Goal: Task Accomplishment & Management: Use online tool/utility

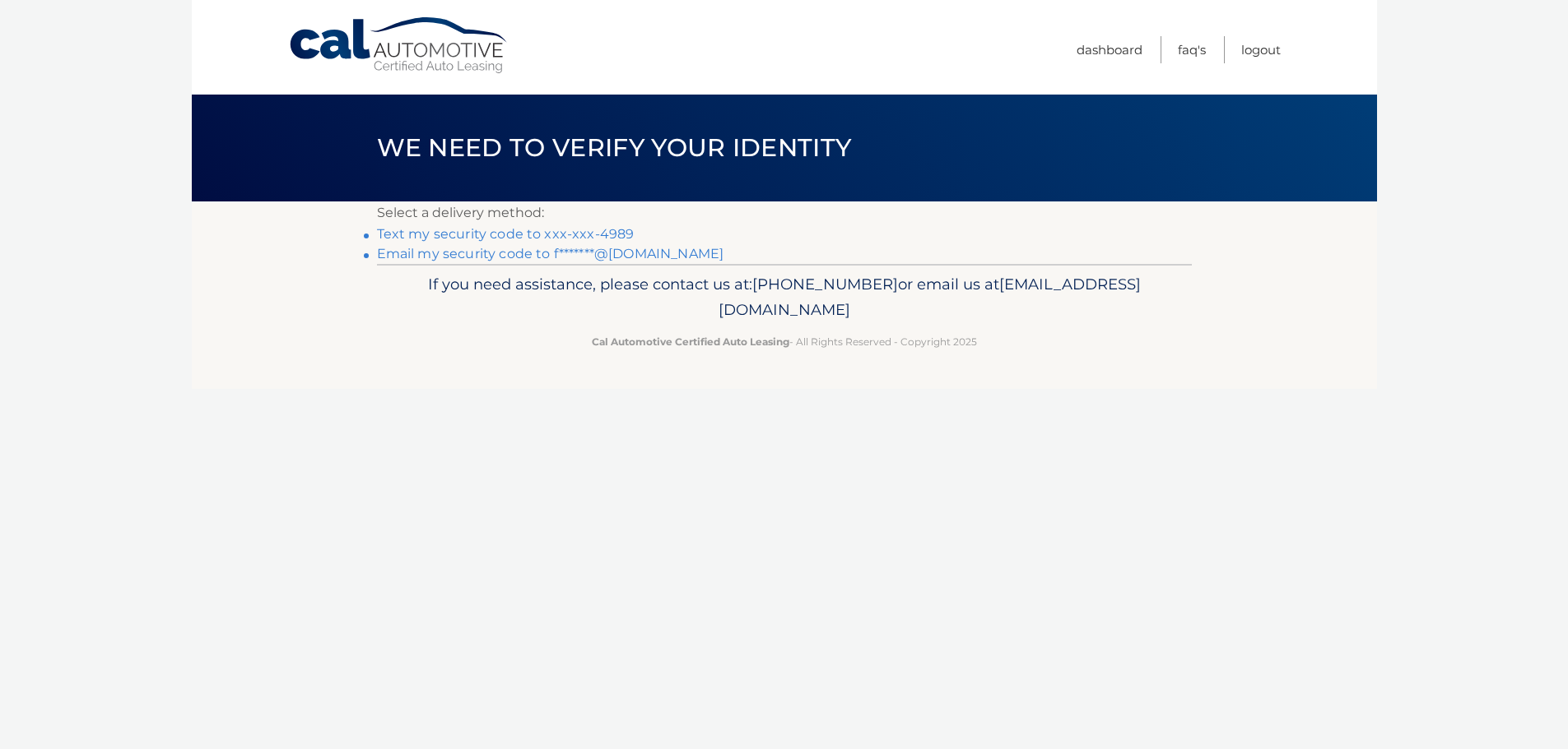
click at [562, 234] on link "Text my security code to xxx-xxx-4989" at bounding box center [505, 234] width 258 height 16
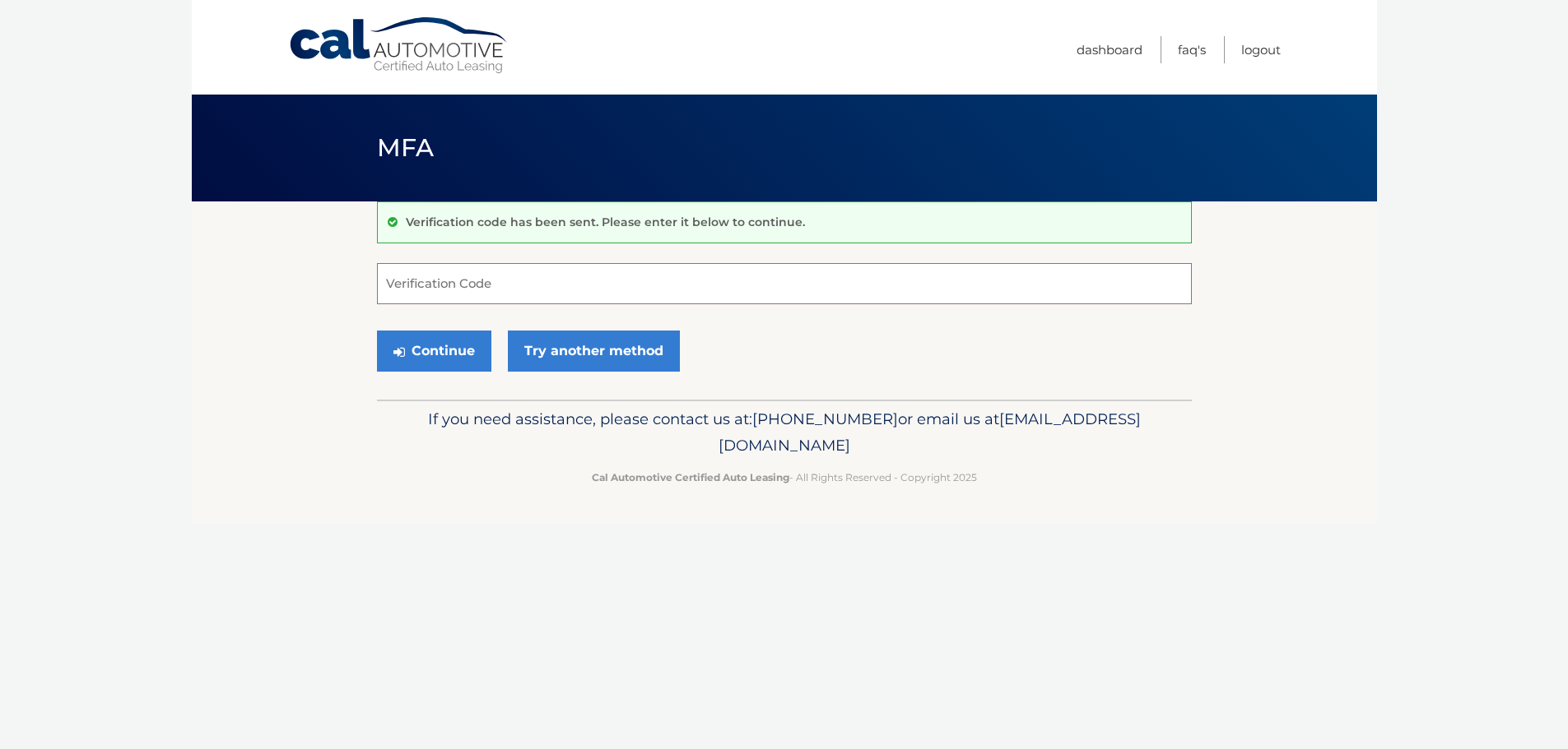
paste input "389206"
type input "389206"
click at [431, 345] on button "Continue" at bounding box center [434, 351] width 114 height 41
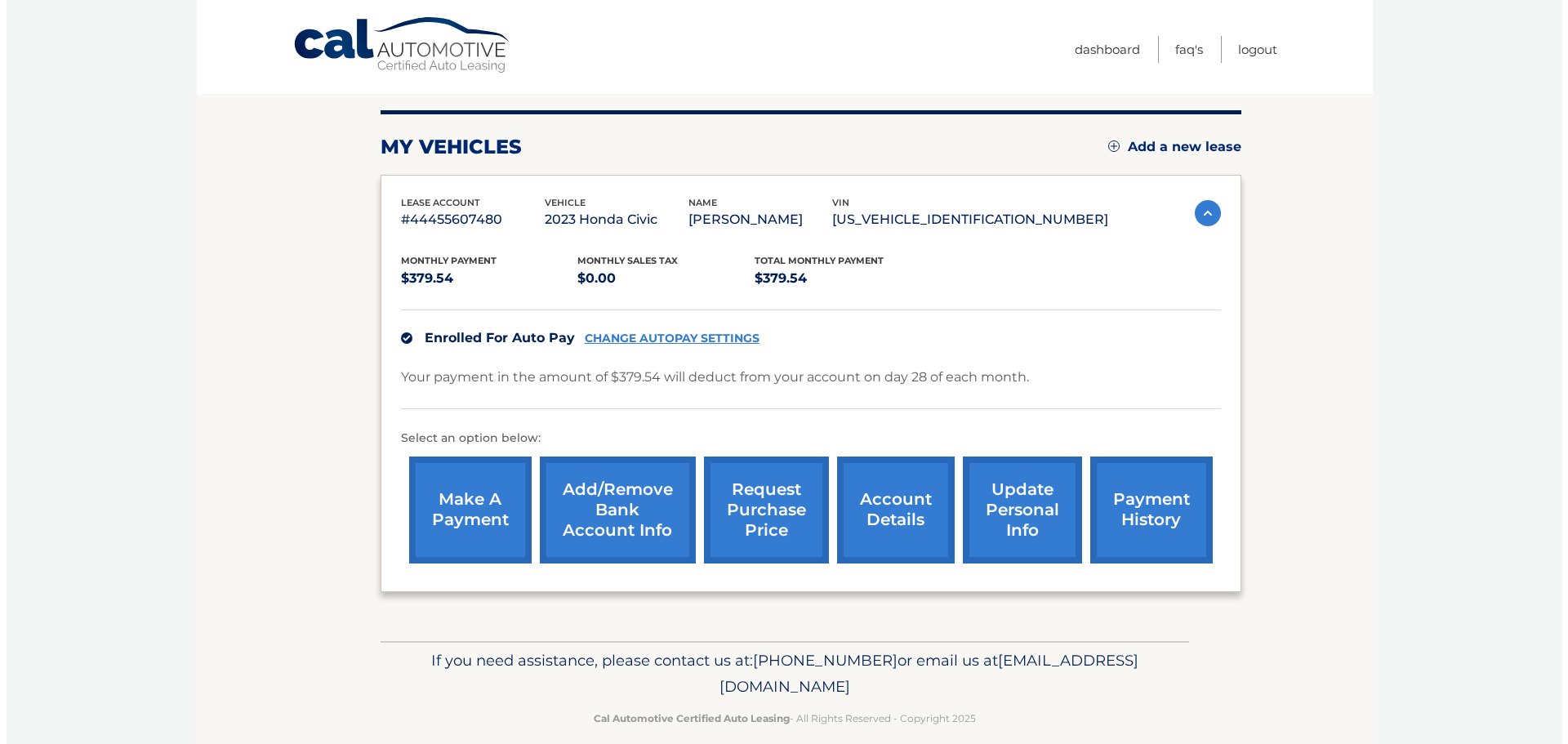
scroll to position [184, 0]
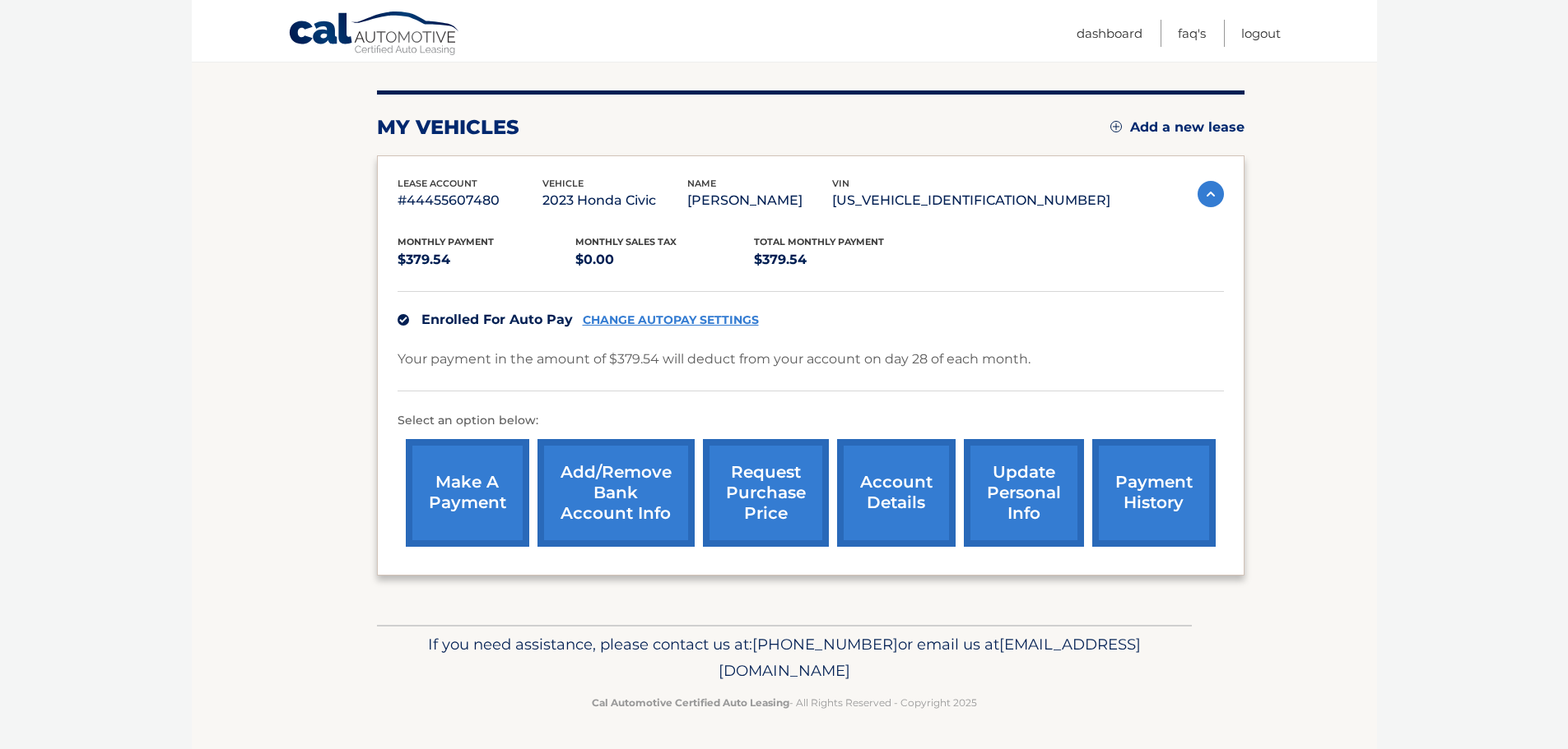
click at [777, 500] on link "request purchase price" at bounding box center [765, 492] width 126 height 108
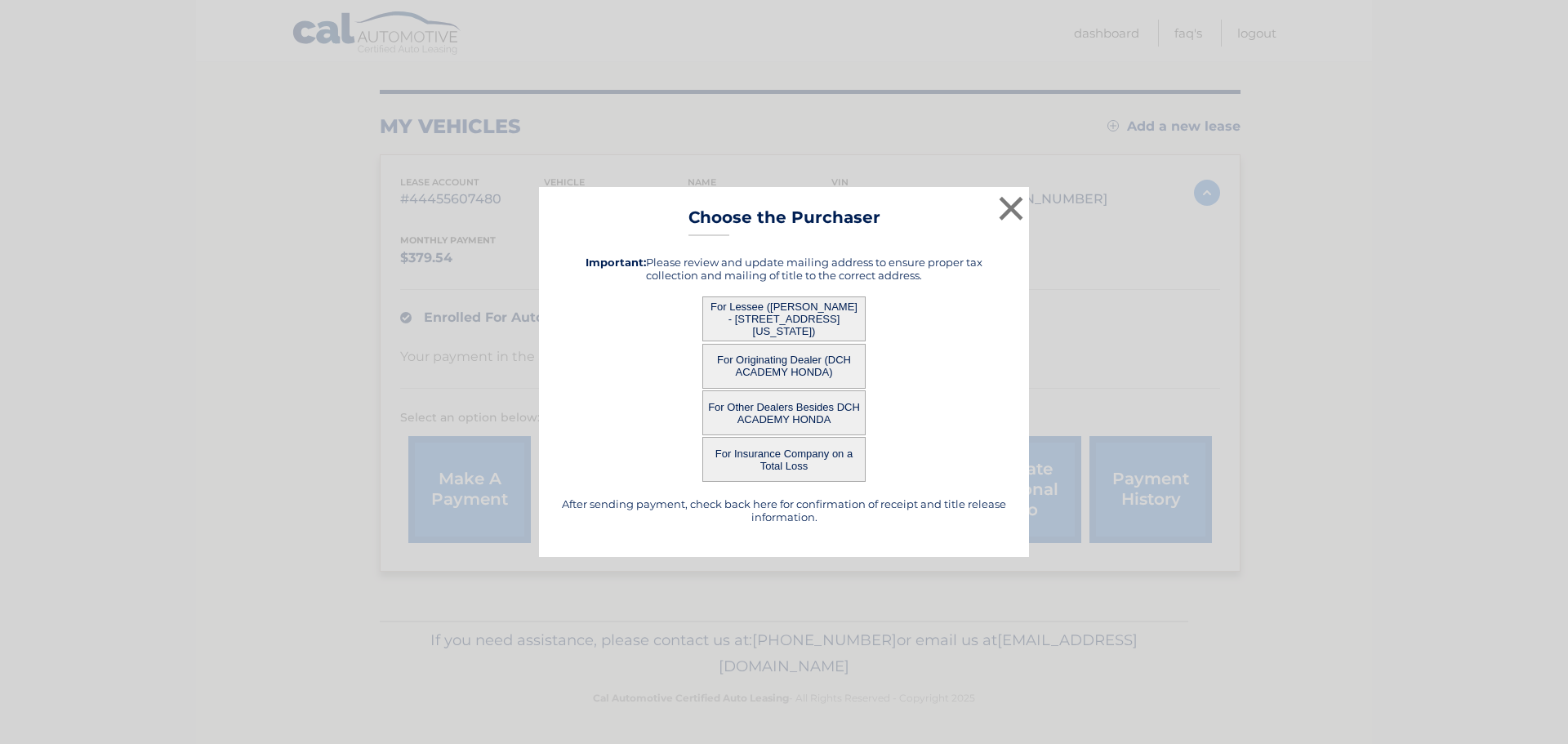
click at [789, 366] on button "For Originating Dealer (DCH ACADEMY HONDA)" at bounding box center [784, 366] width 164 height 45
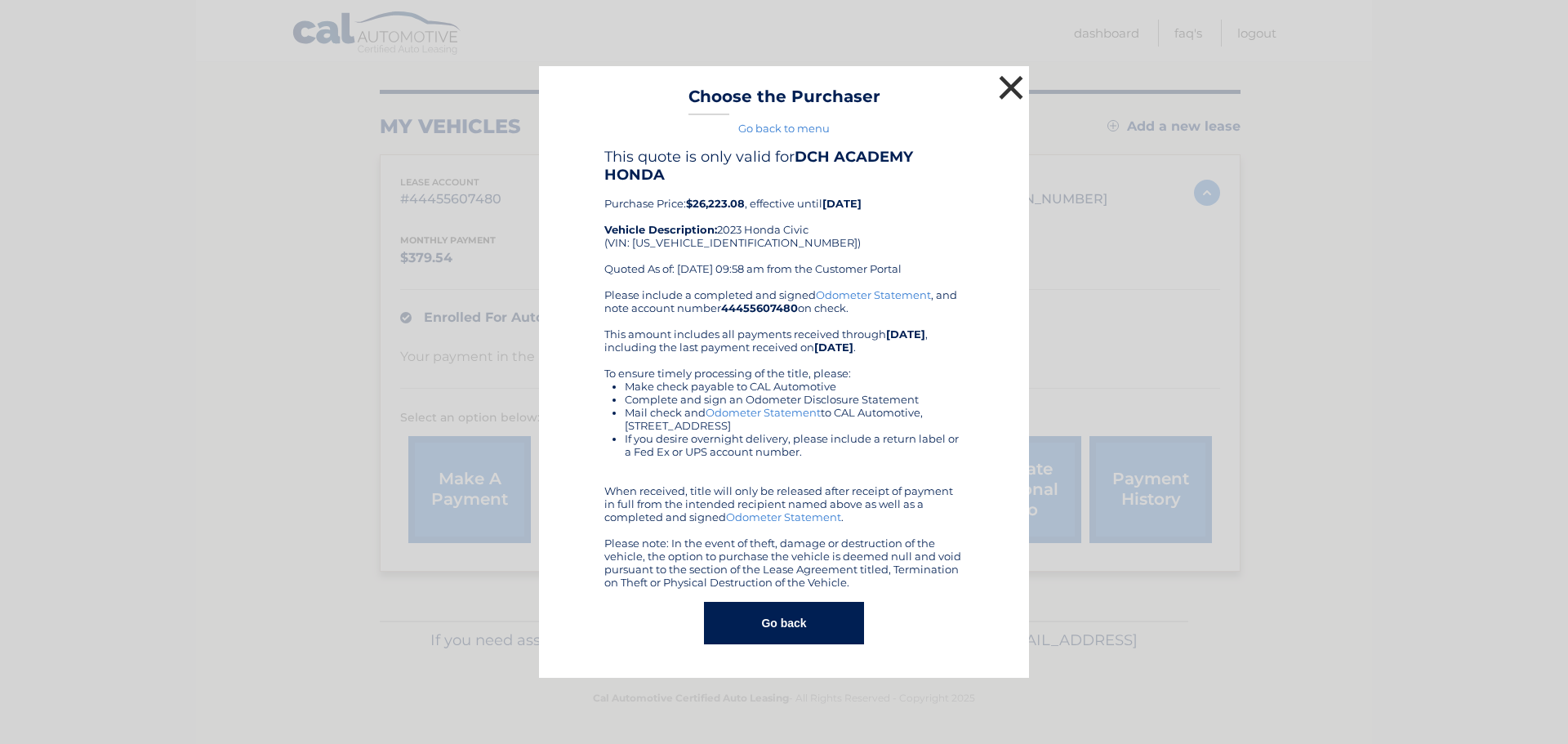
click at [1014, 91] on button "×" at bounding box center [1012, 88] width 33 height 33
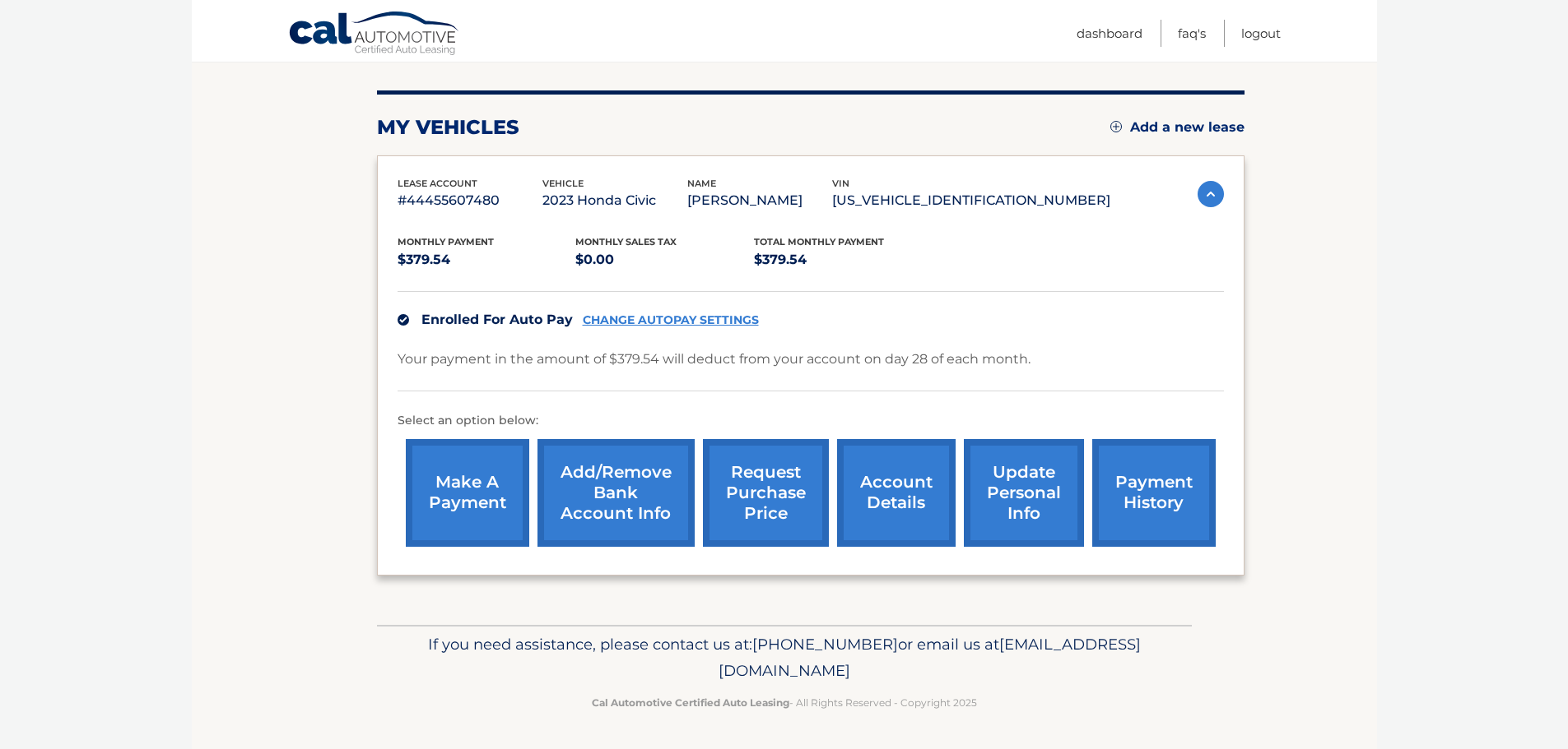
click at [770, 485] on link "request purchase price" at bounding box center [765, 492] width 126 height 108
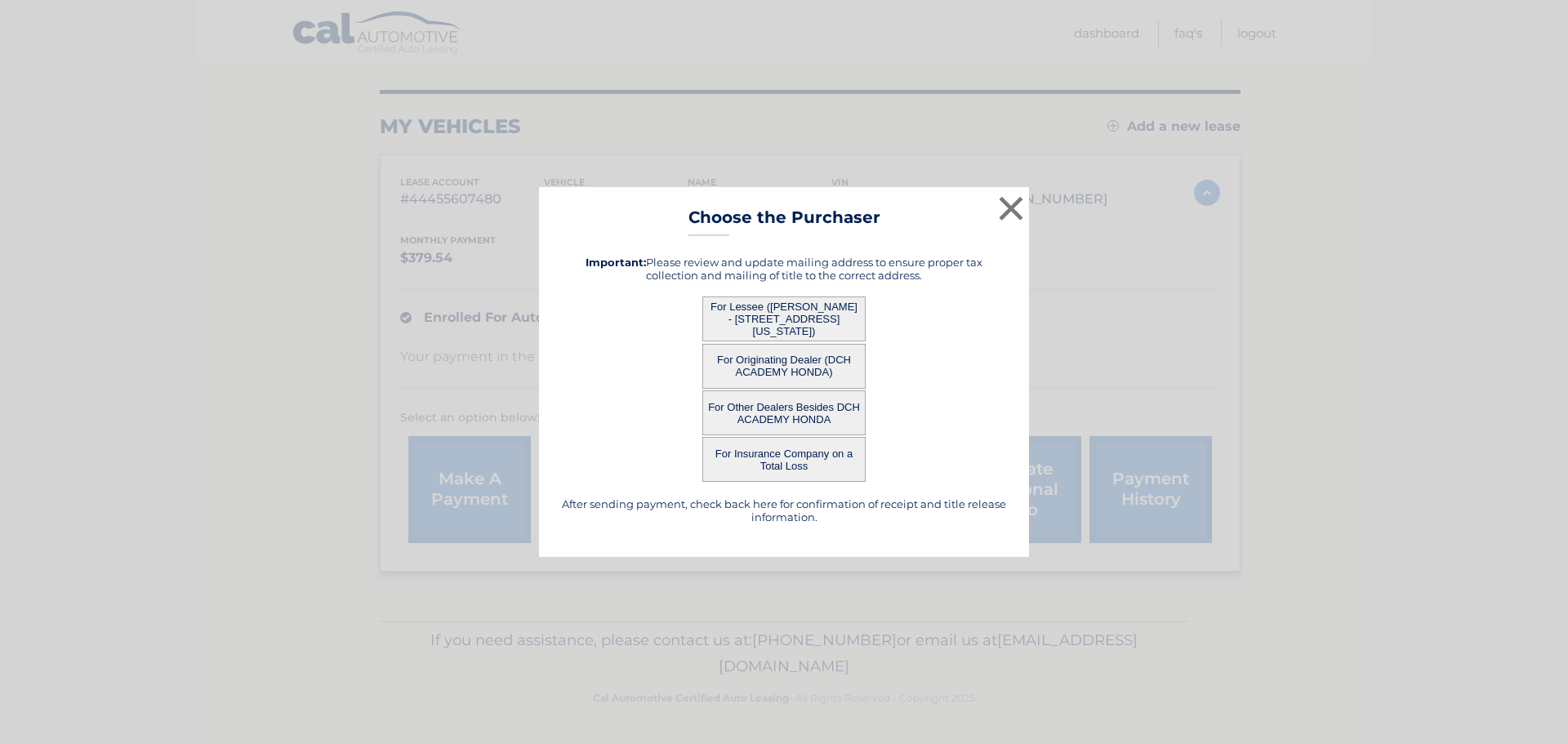
click at [780, 309] on button "For Lessee ([PERSON_NAME] - [STREET_ADDRESS][US_STATE])" at bounding box center [784, 319] width 164 height 45
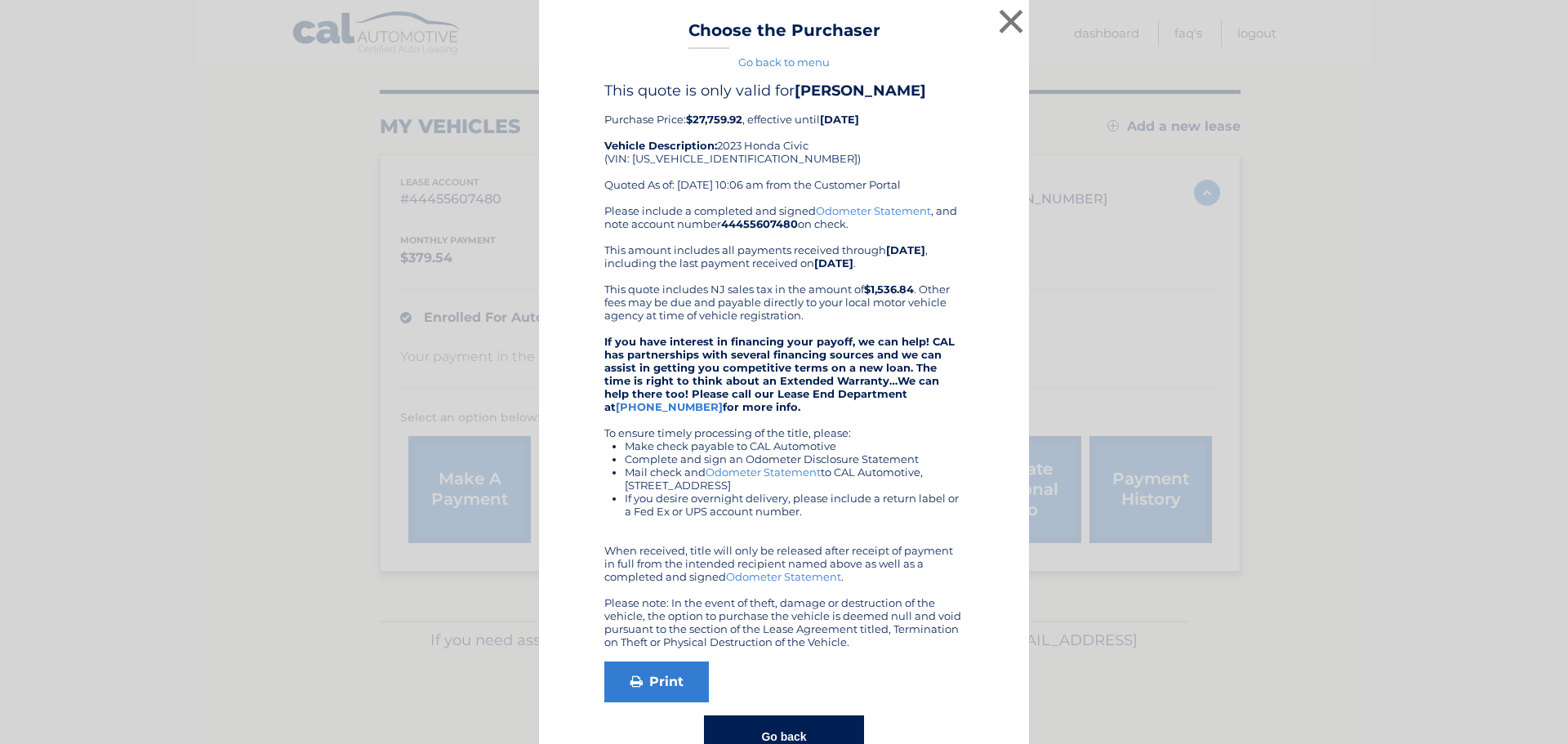
scroll to position [48, 0]
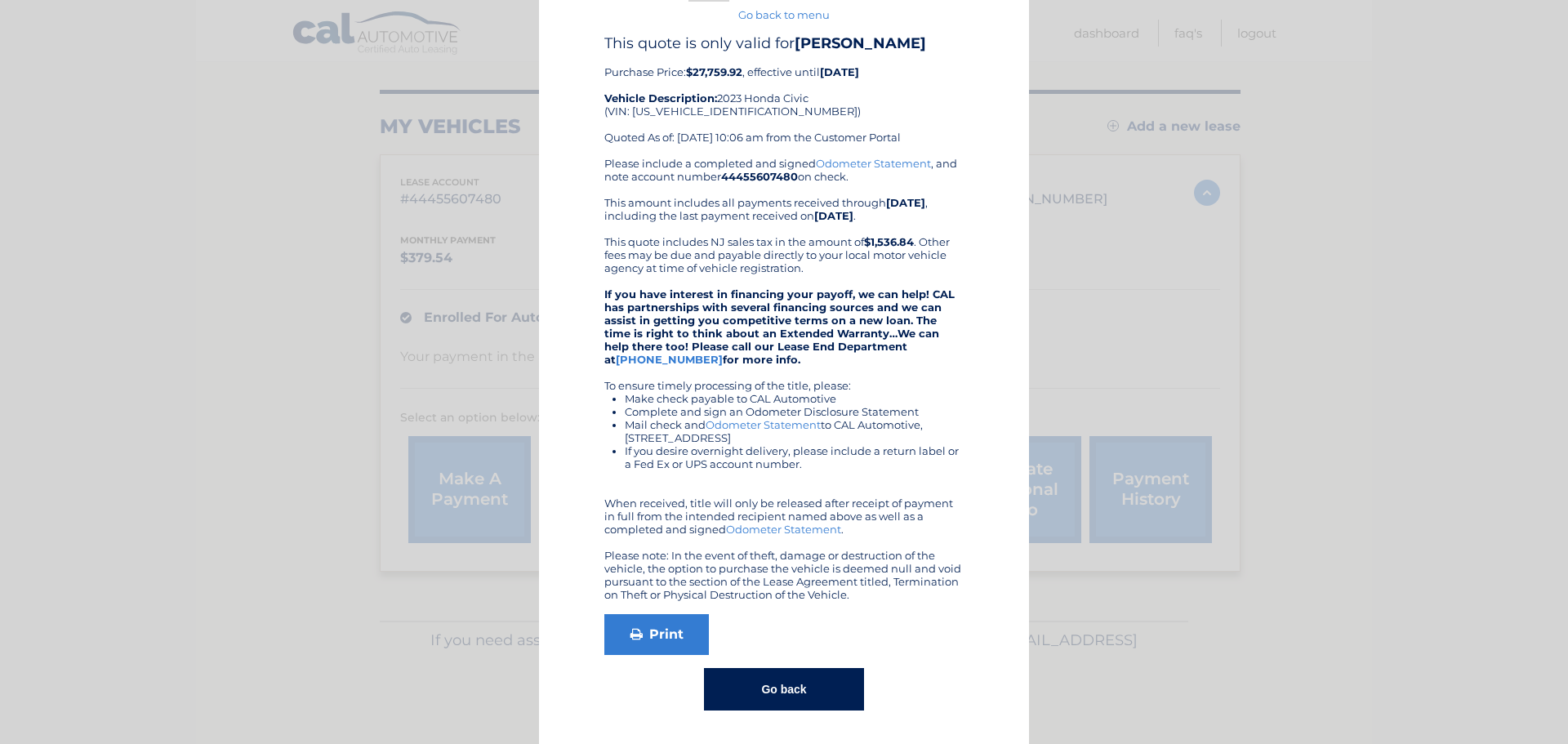
click at [798, 696] on button "Go back" at bounding box center [784, 689] width 159 height 42
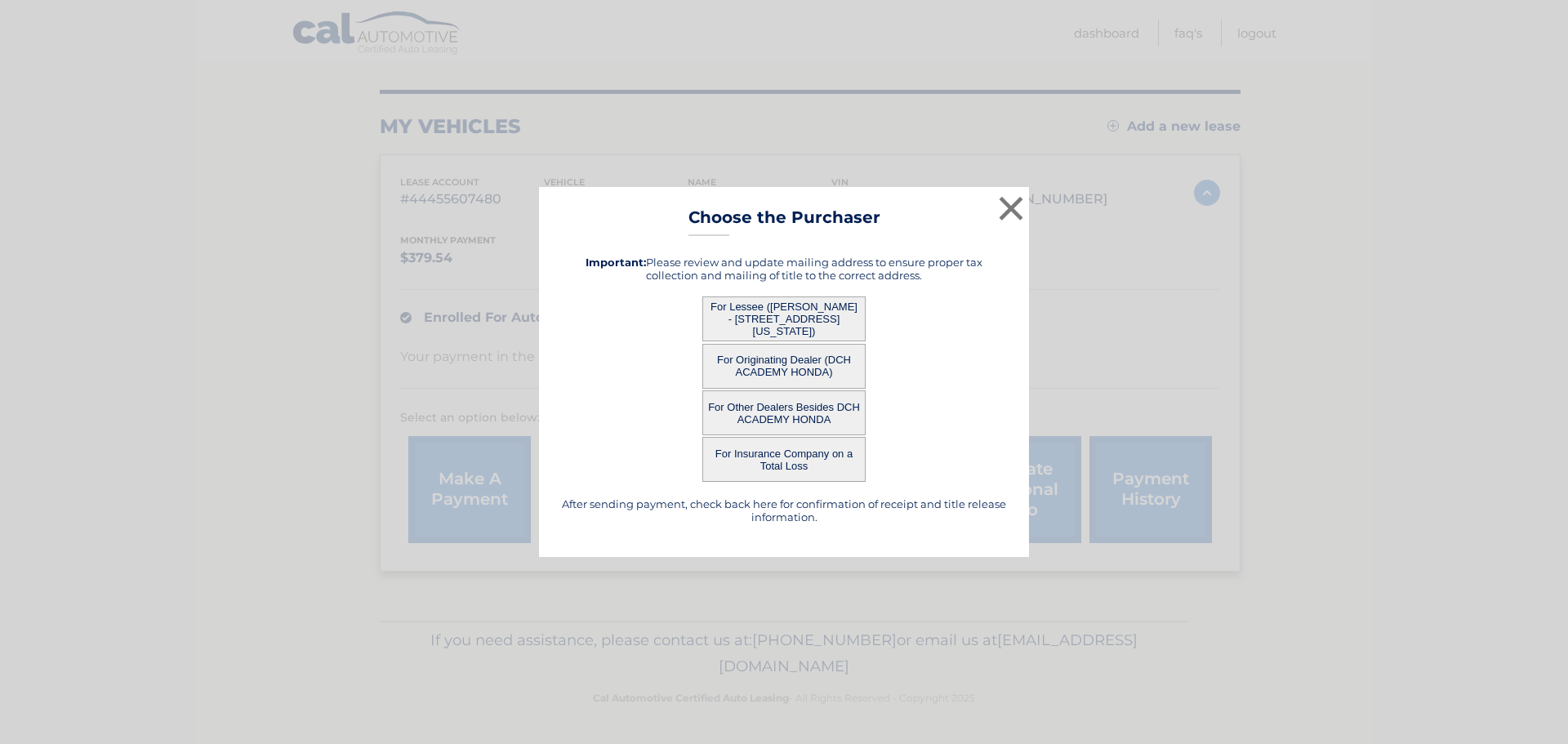
scroll to position [0, 0]
